Goal: Find specific page/section: Find specific page/section

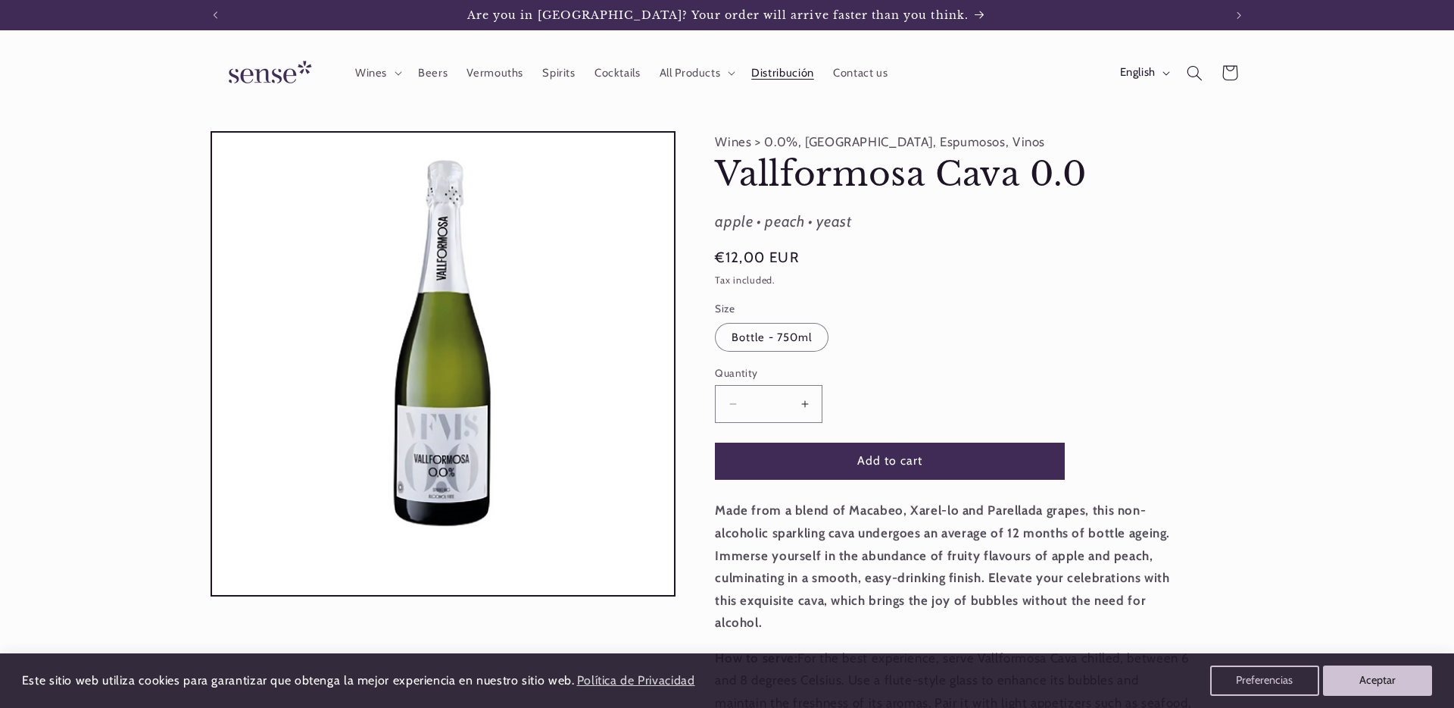
click at [791, 61] on link "Distribución" at bounding box center [783, 72] width 82 height 33
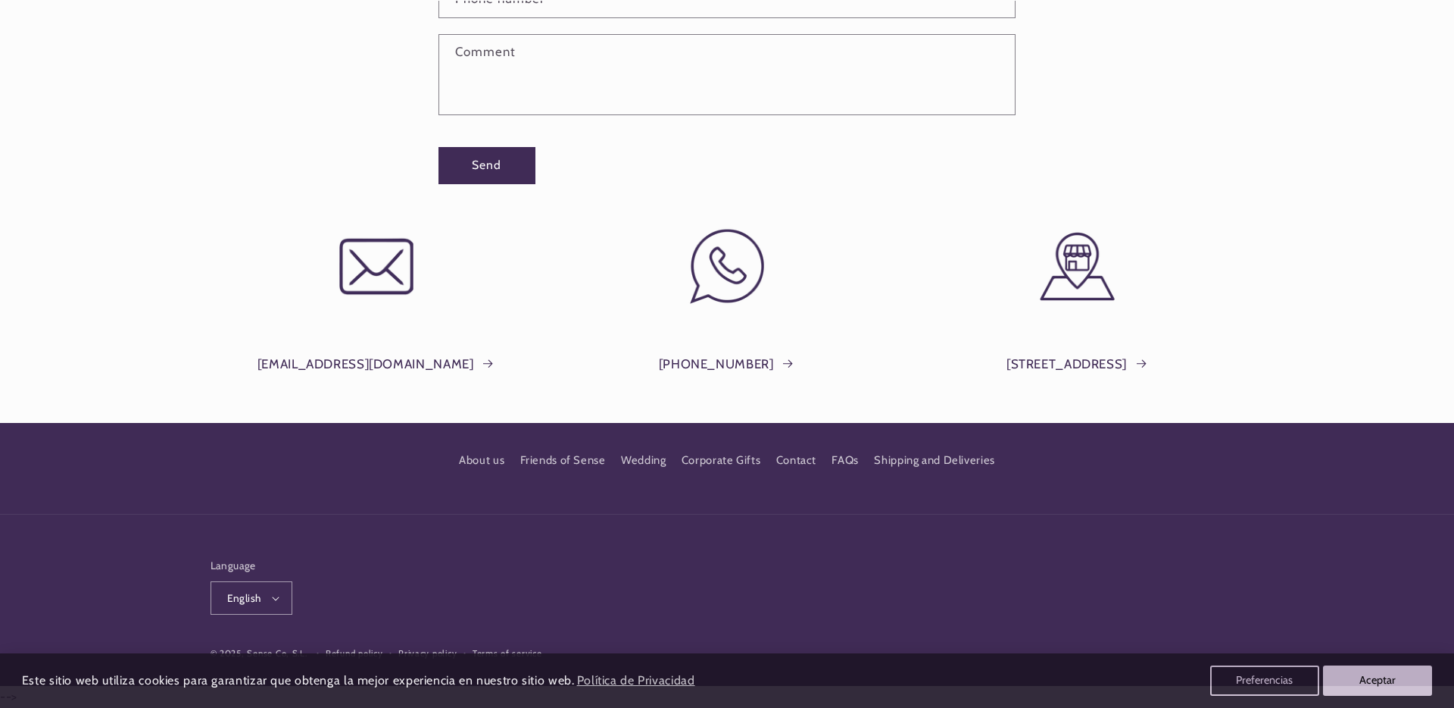
scroll to position [0, 1009]
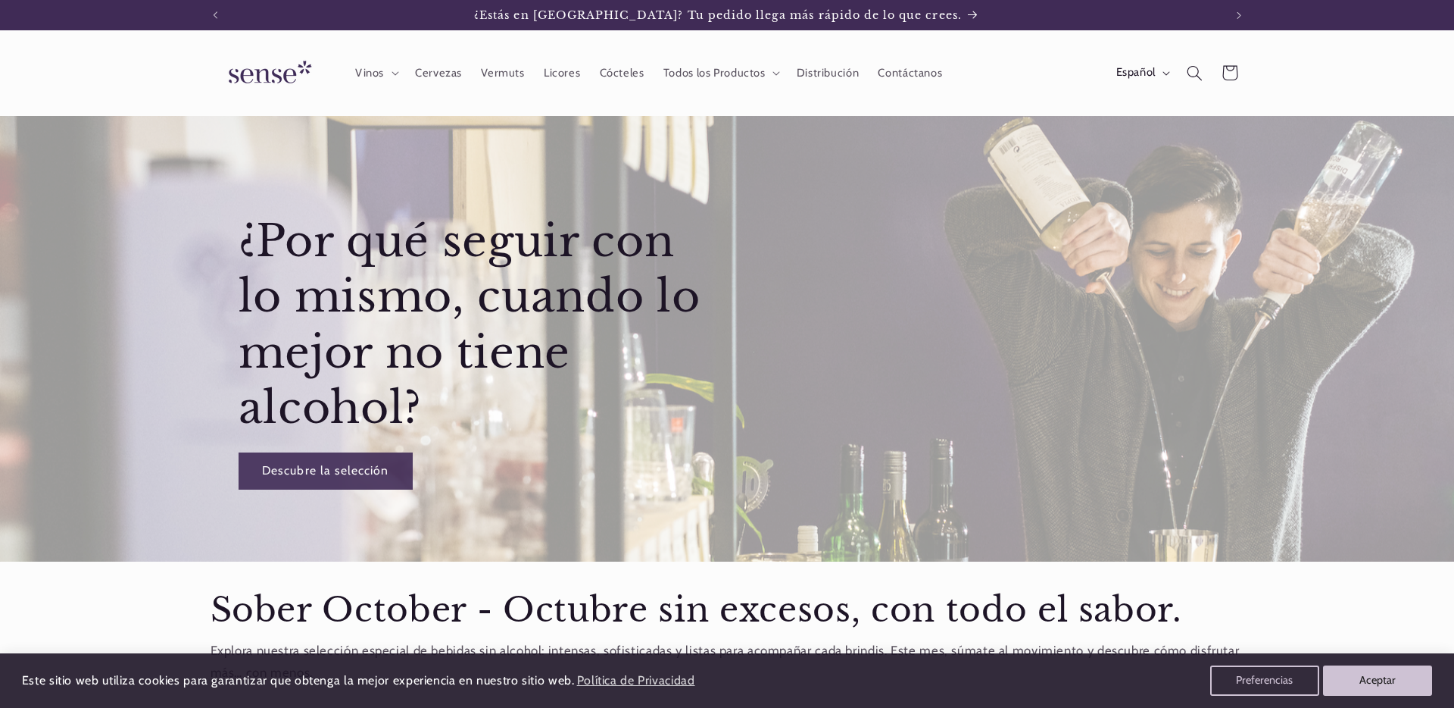
click at [986, 83] on header "Vinos Vinos Vinos Blancos Vinos Rosados Vinos Tintos Vinos Espumosos / Cavas Vi…" at bounding box center [727, 73] width 1114 height 86
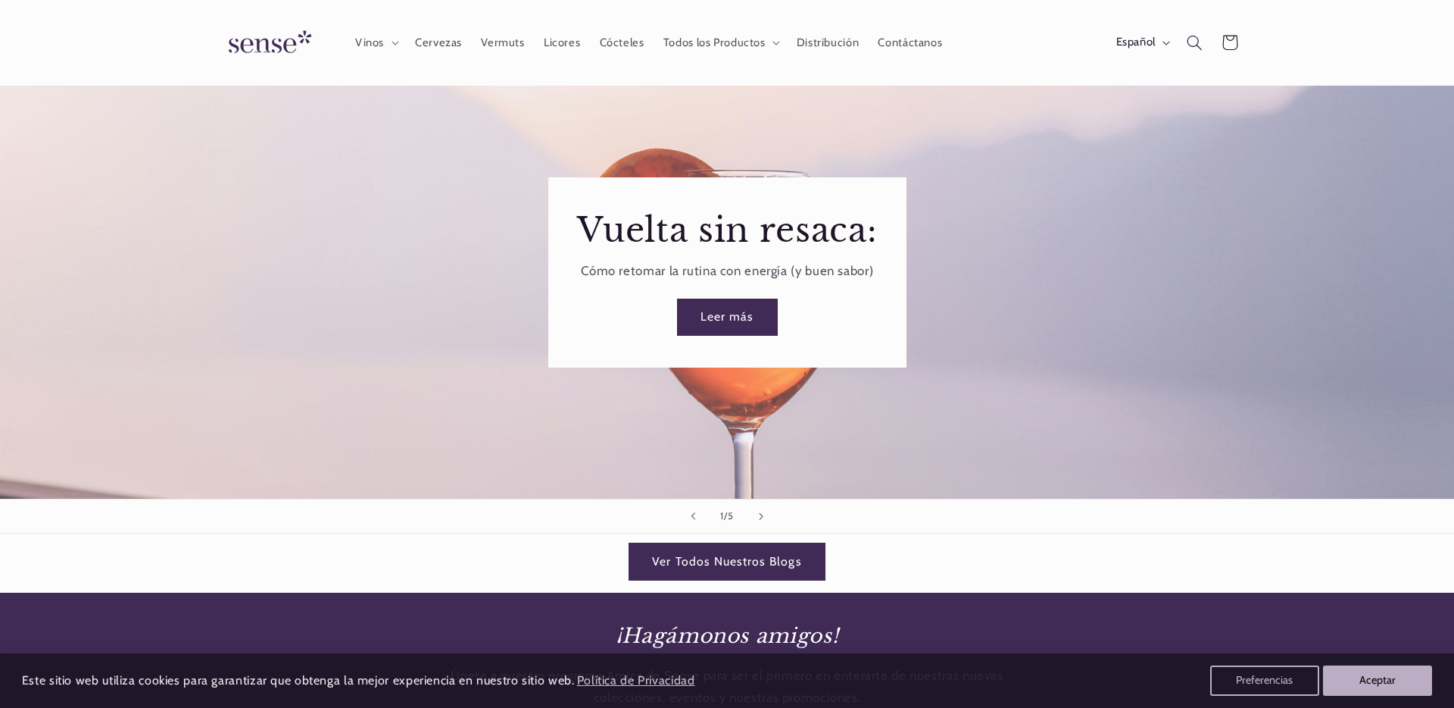
scroll to position [2188, 0]
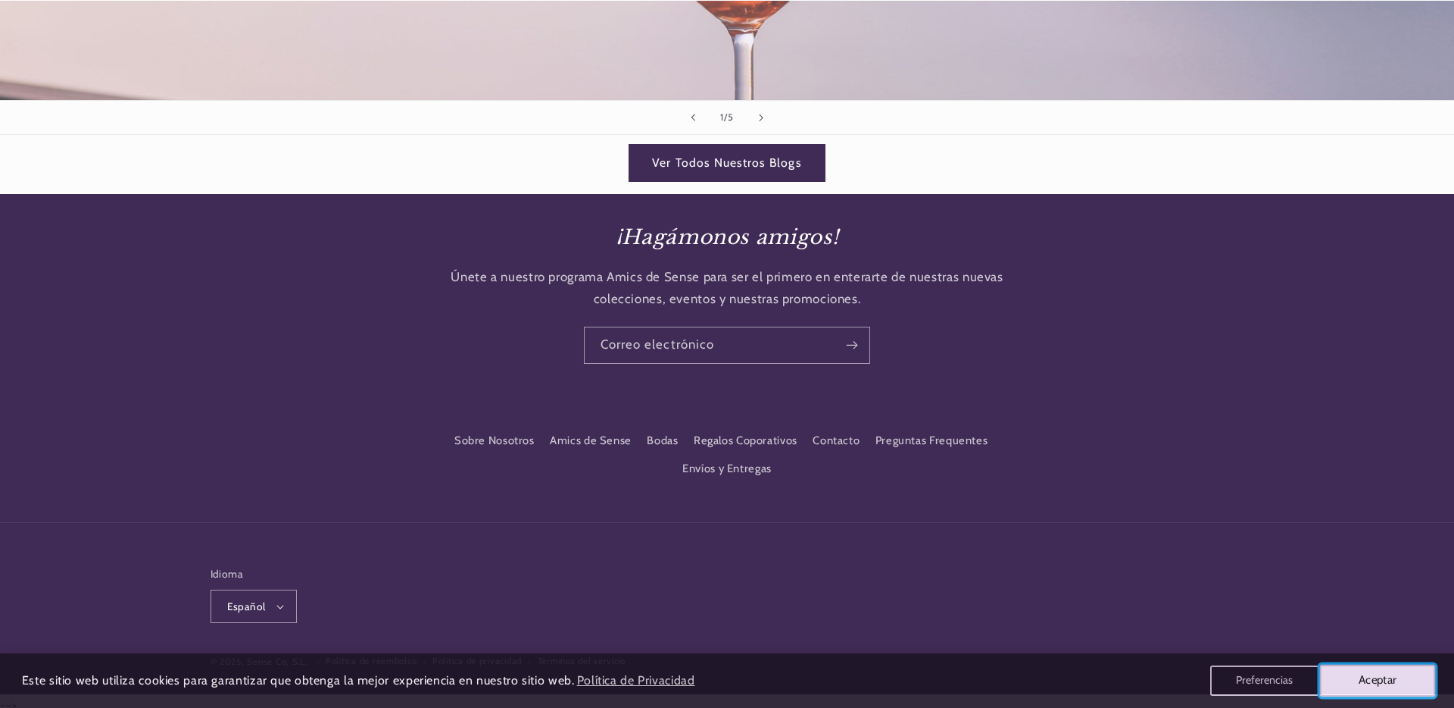
click at [1382, 670] on button "Aceptar" at bounding box center [1378, 680] width 116 height 32
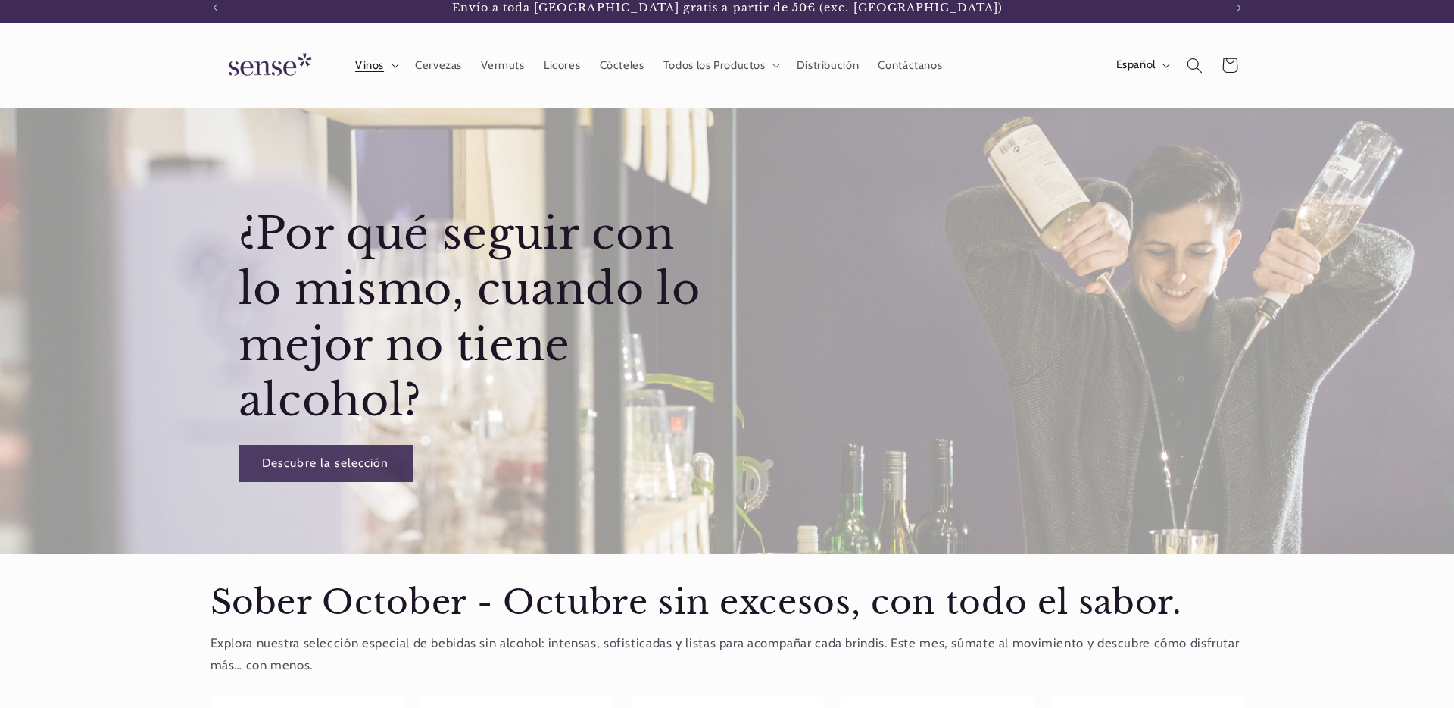
scroll to position [0, 0]
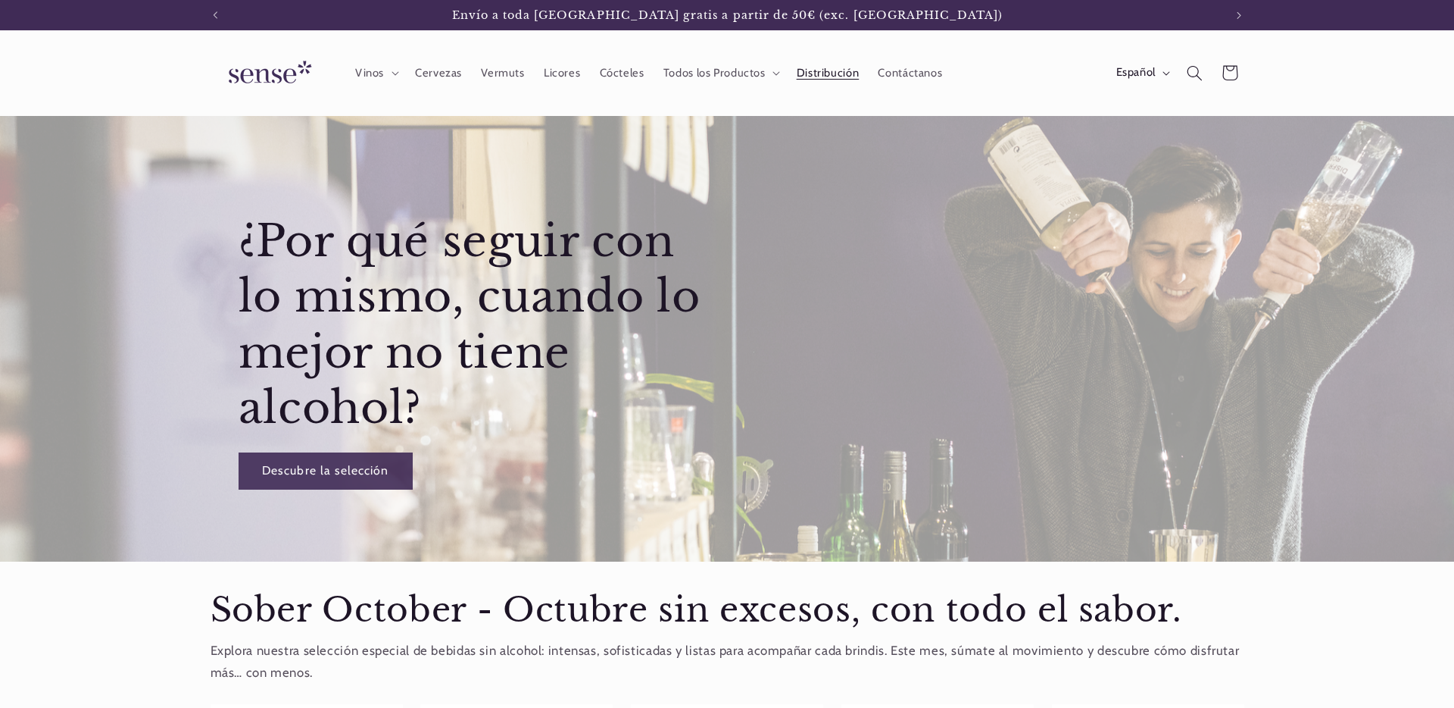
click at [811, 74] on span "Distribución" at bounding box center [828, 73] width 63 height 14
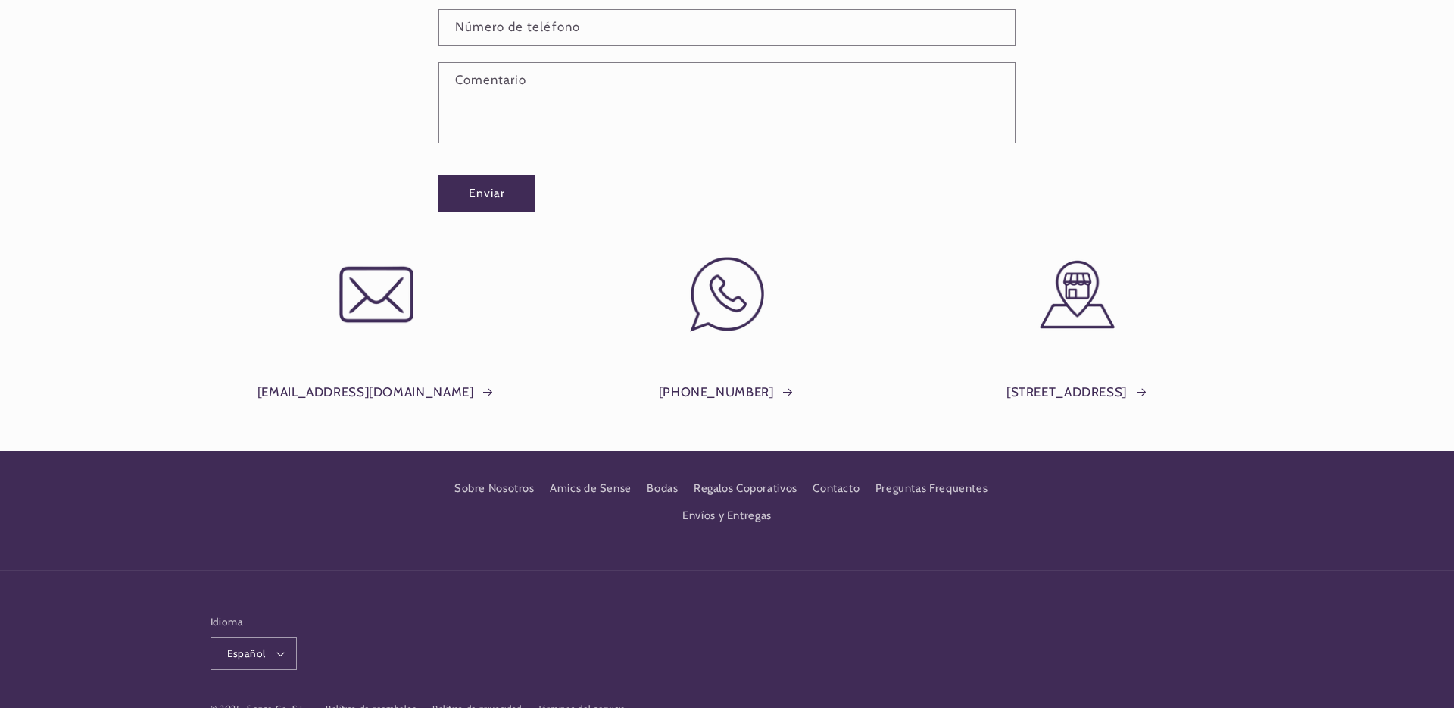
scroll to position [1414, 0]
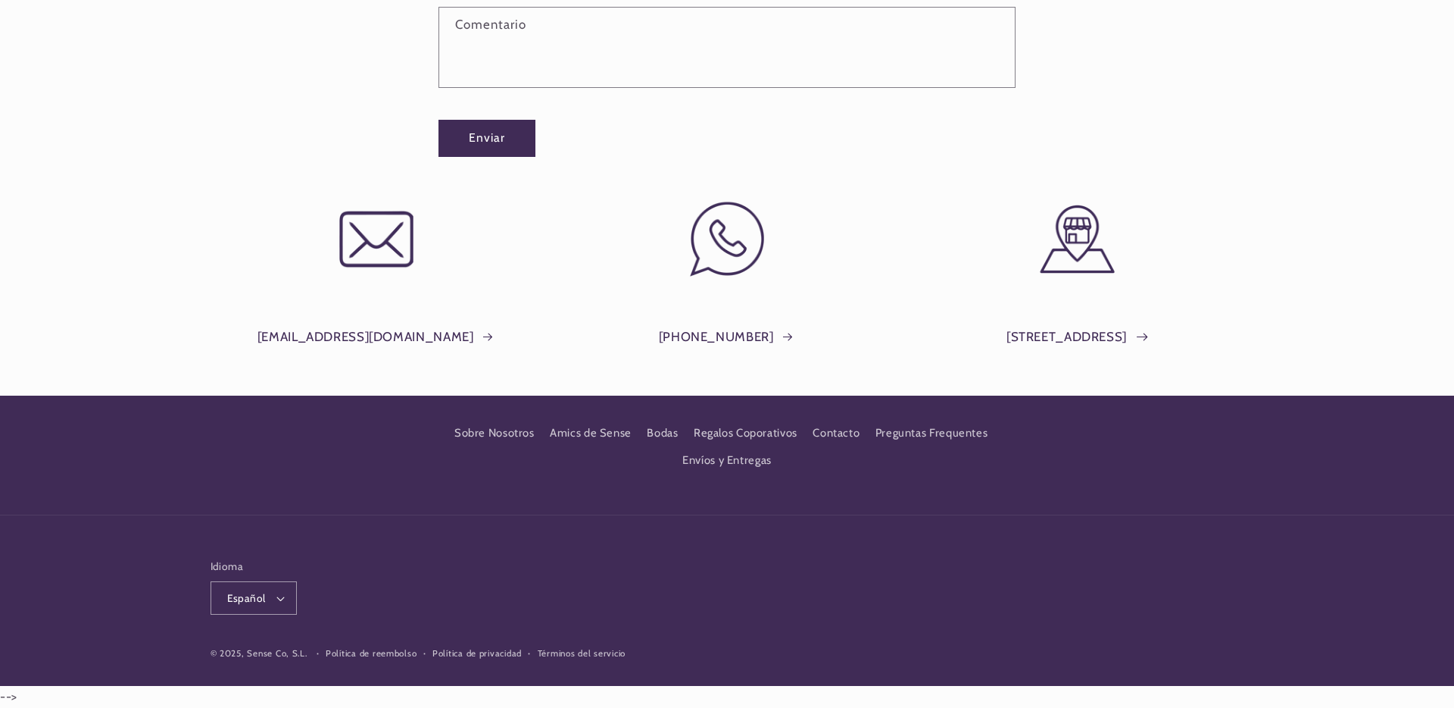
click at [1148, 336] on icon at bounding box center [1142, 337] width 11 height 8
